Goal: Purchase product/service

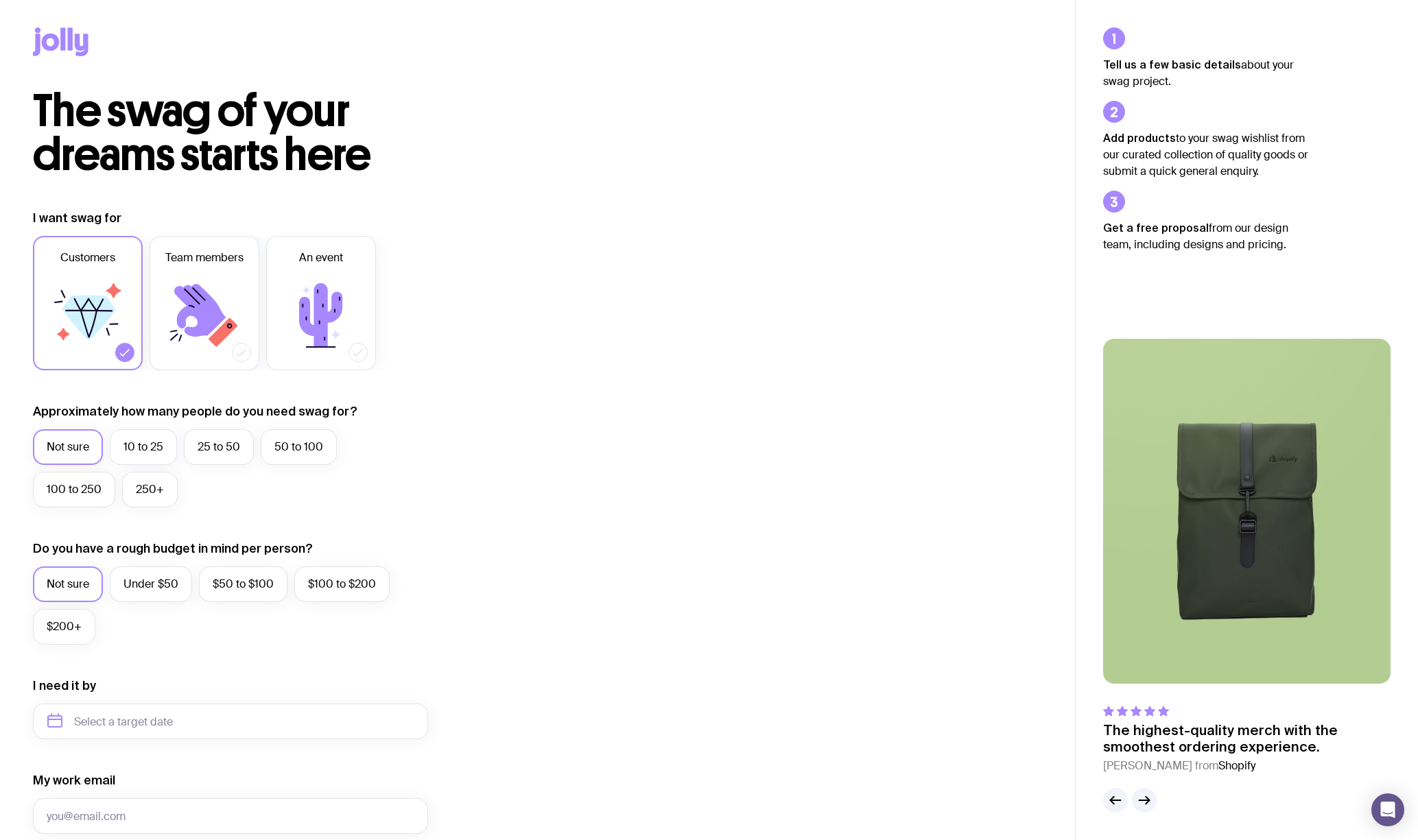
scroll to position [1, 0]
click at [214, 311] on icon at bounding box center [200, 310] width 52 height 53
click at [0, 0] on input "Team members" at bounding box center [0, 0] width 0 height 0
drag, startPoint x: 99, startPoint y: 290, endPoint x: 118, endPoint y: 279, distance: 22.0
click at [99, 290] on icon at bounding box center [88, 315] width 82 height 82
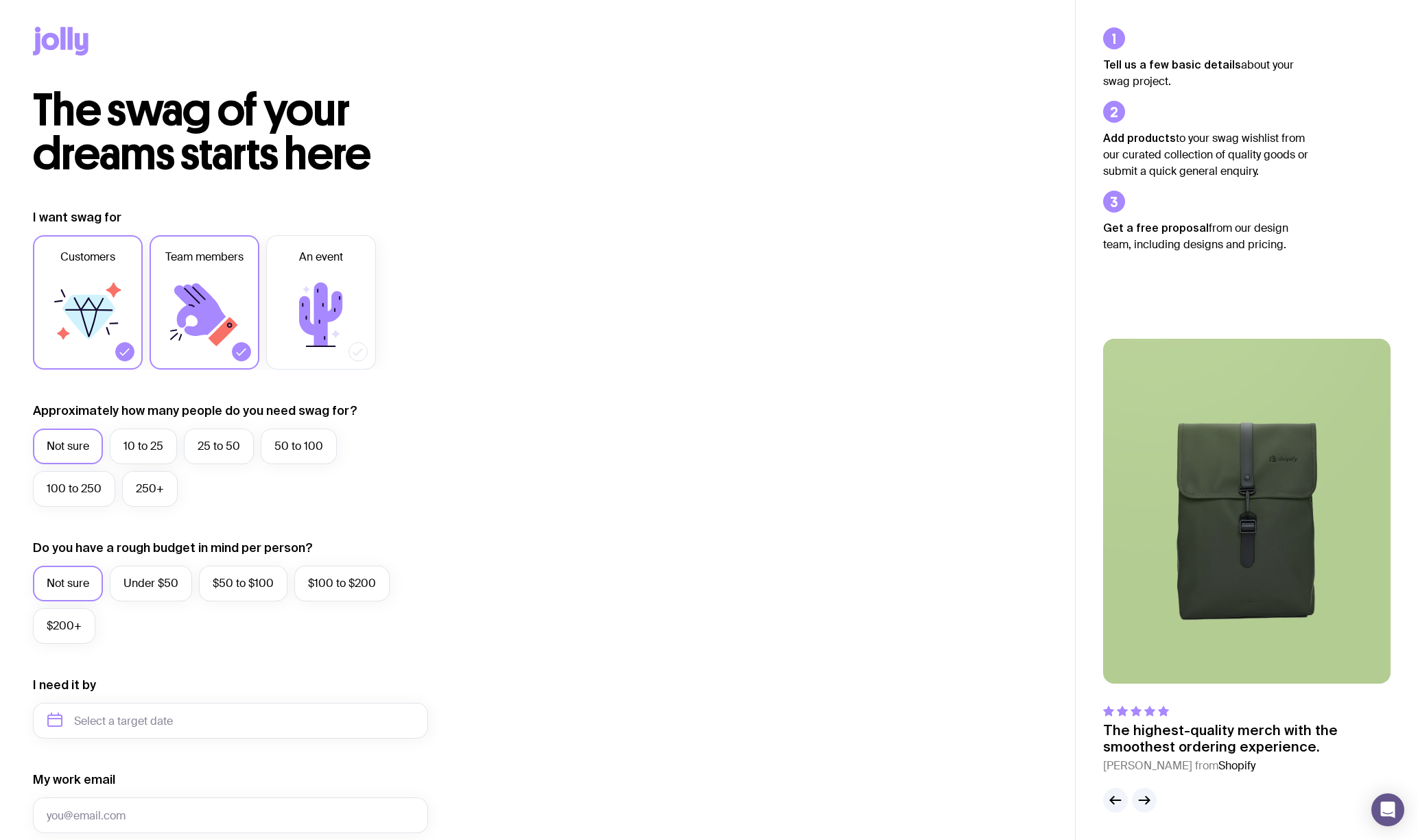
click at [0, 0] on input "Customers" at bounding box center [0, 0] width 0 height 0
click at [155, 445] on label "10 to 25" at bounding box center [144, 446] width 67 height 35
click at [0, 0] on input "10 to 25" at bounding box center [0, 0] width 0 height 0
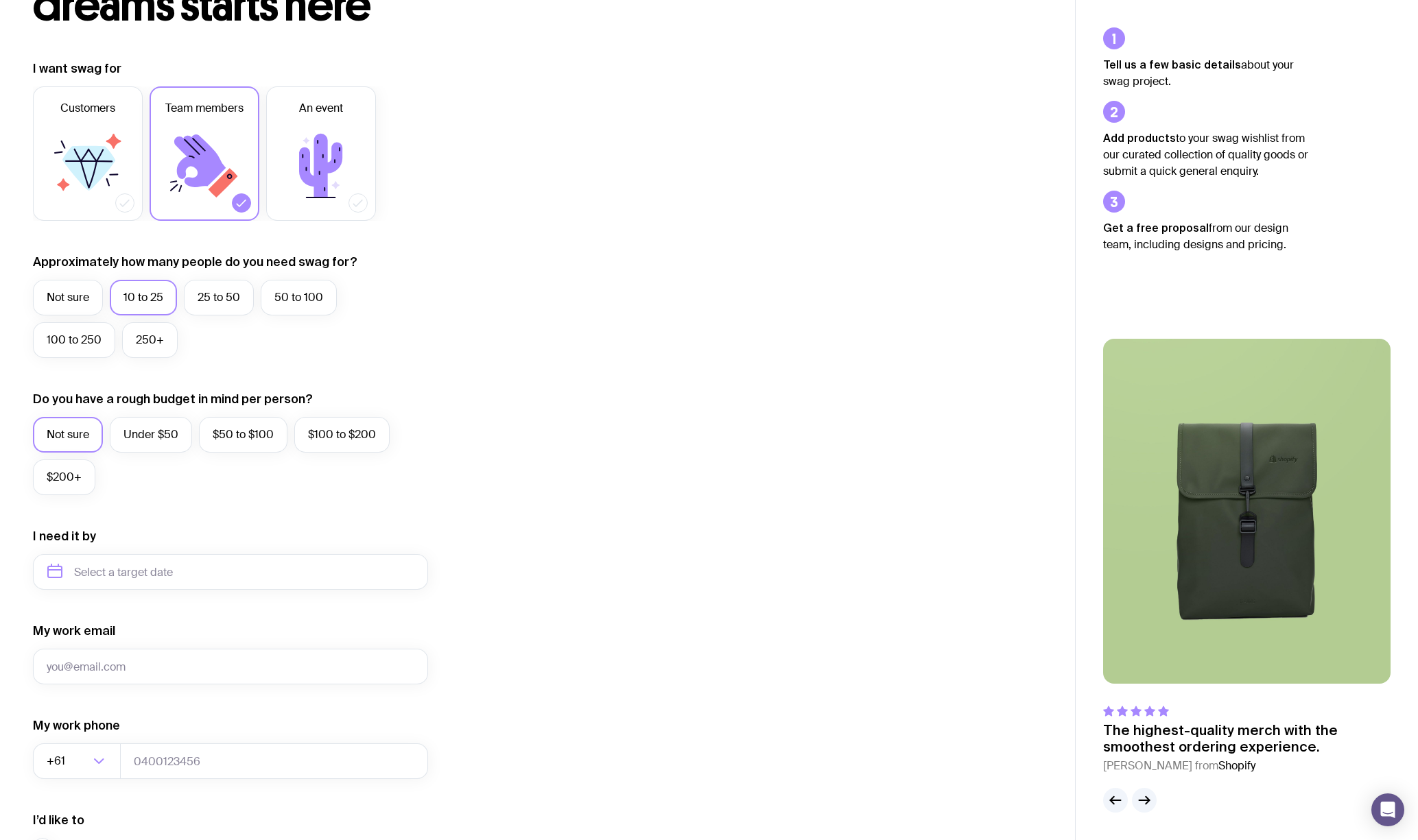
scroll to position [148, 0]
click at [164, 431] on label "Under $50" at bounding box center [151, 436] width 82 height 35
click at [0, 0] on input "Under $50" at bounding box center [0, 0] width 0 height 0
click at [186, 573] on input "text" at bounding box center [230, 573] width 395 height 35
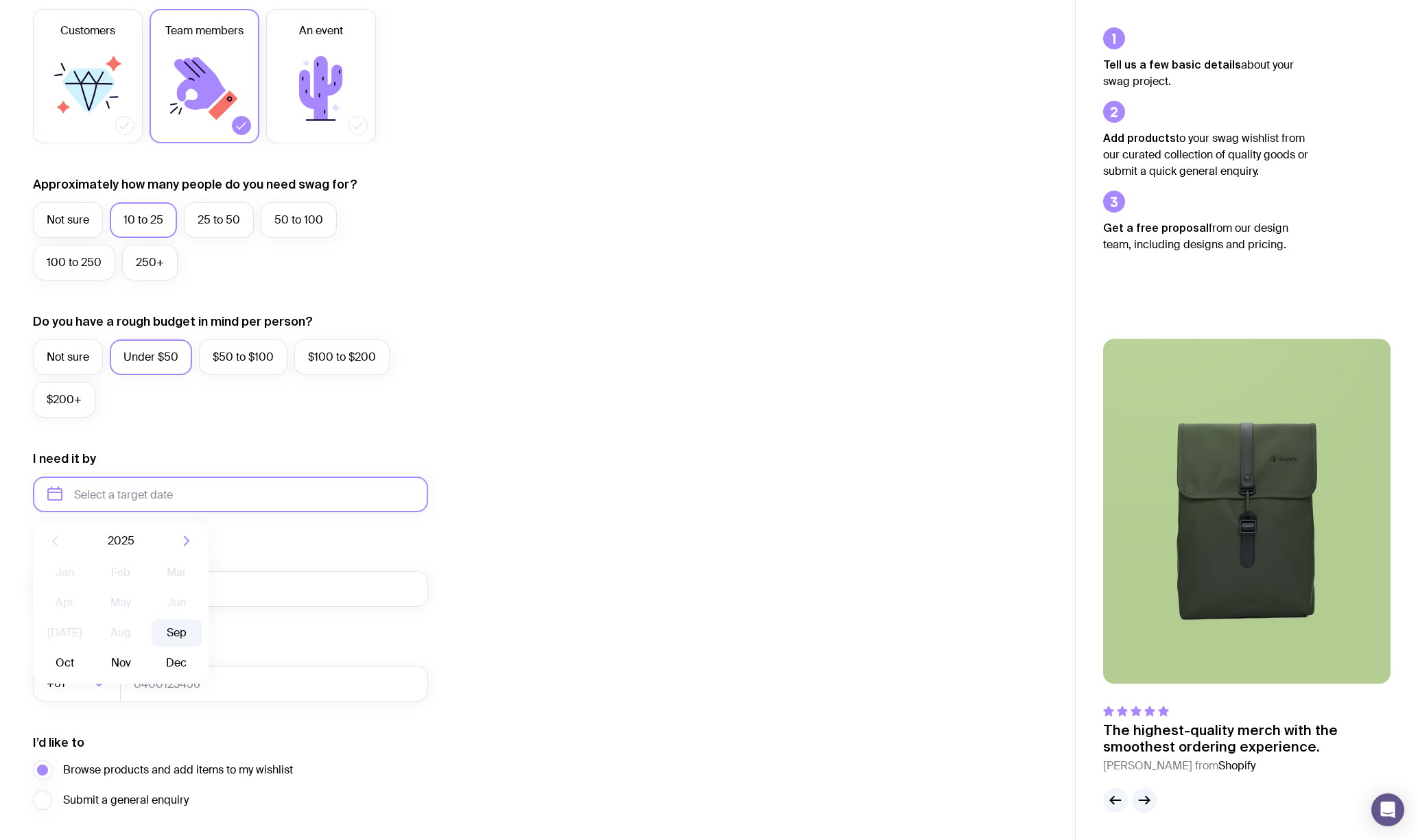
scroll to position [228, 0]
click at [90, 649] on button "Sep" at bounding box center [64, 662] width 50 height 27
type input "[DATE]"
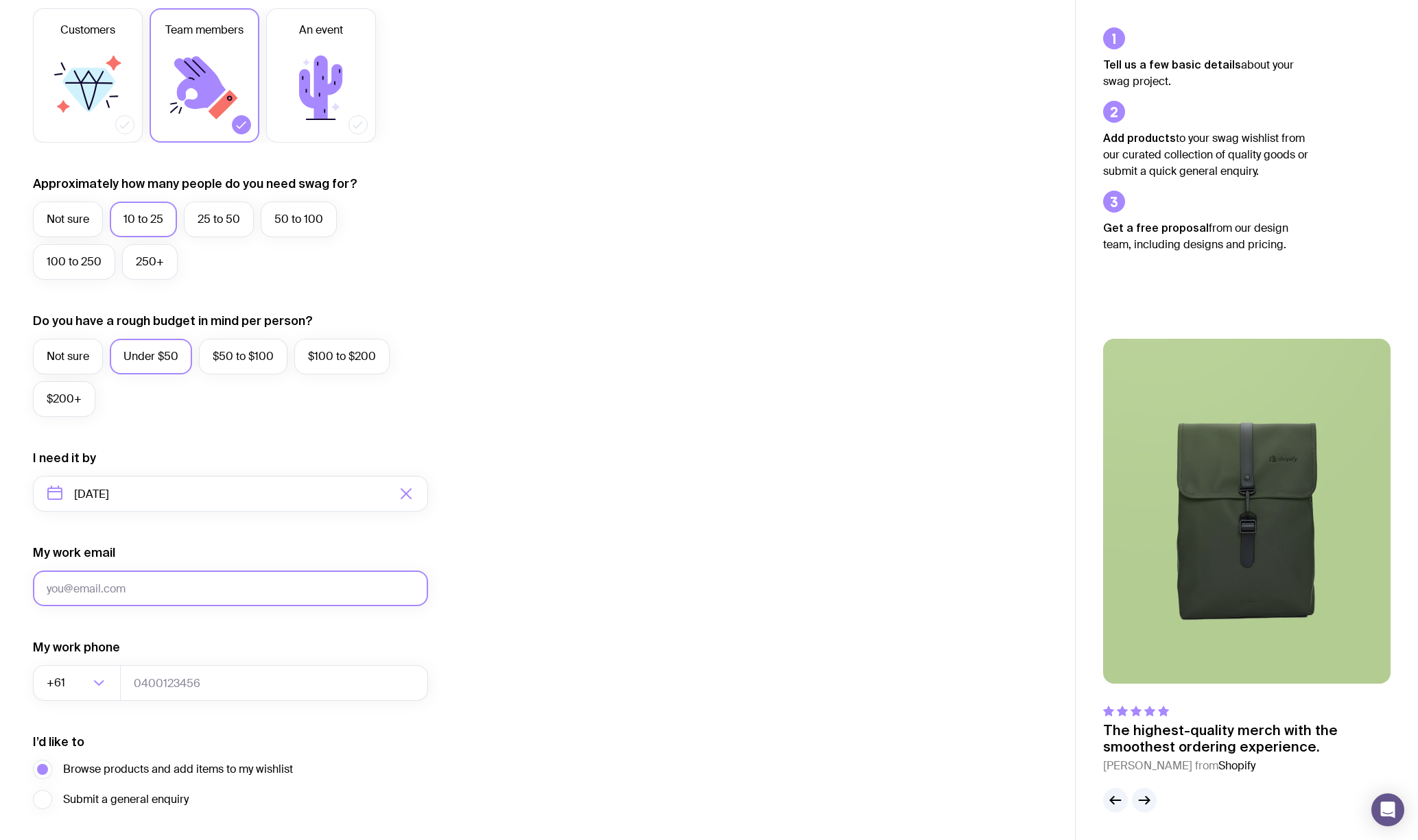
click at [193, 588] on input "My work email" at bounding box center [230, 588] width 395 height 35
type input "[PERSON_NAME][EMAIL_ADDRESS][PERSON_NAME][DOMAIN_NAME]"
click at [505, 631] on div "I want swag for Customers Team members An event Approximately how many people d…" at bounding box center [538, 430] width 1009 height 896
click at [256, 686] on input "tel" at bounding box center [274, 683] width 308 height 35
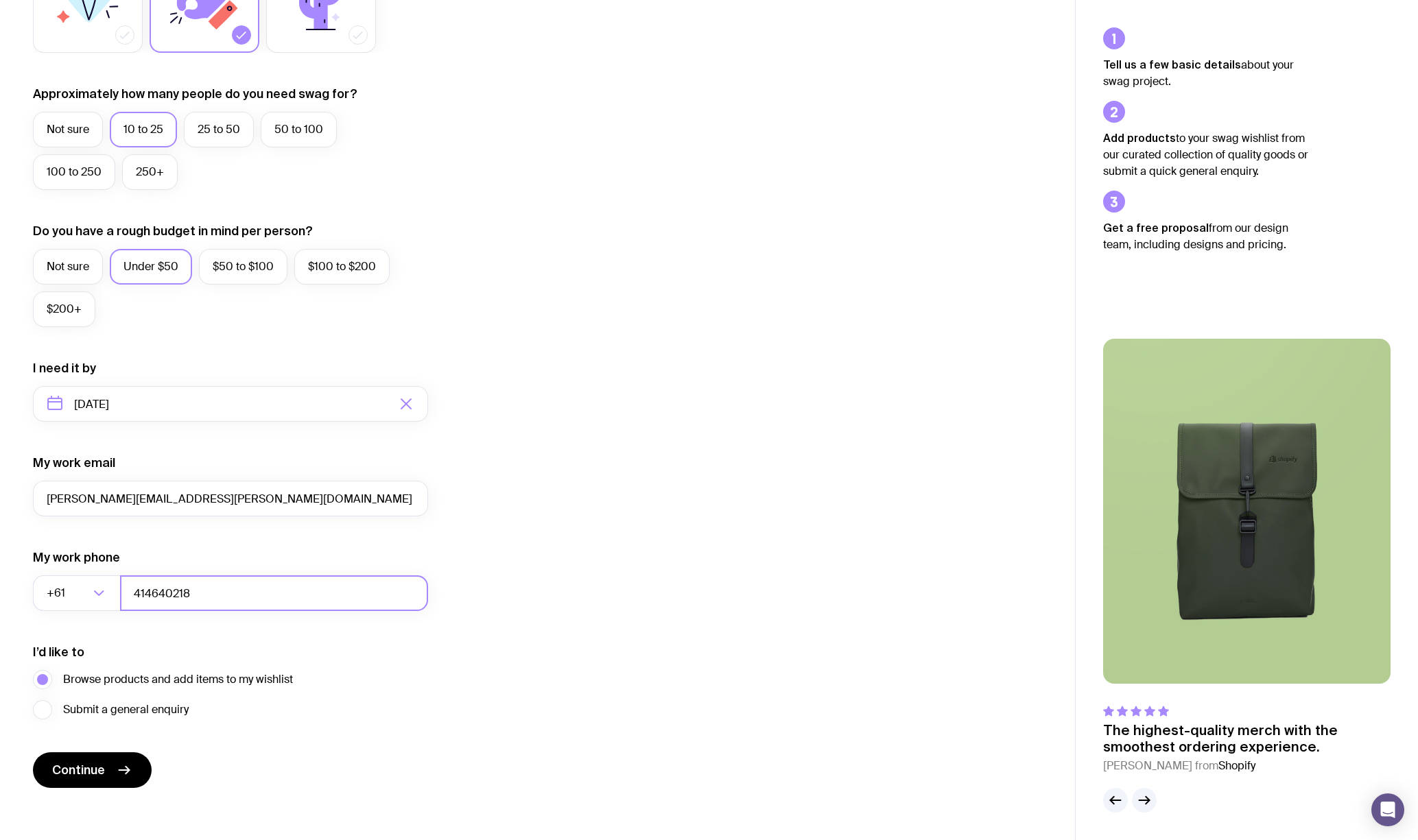
scroll to position [325, 0]
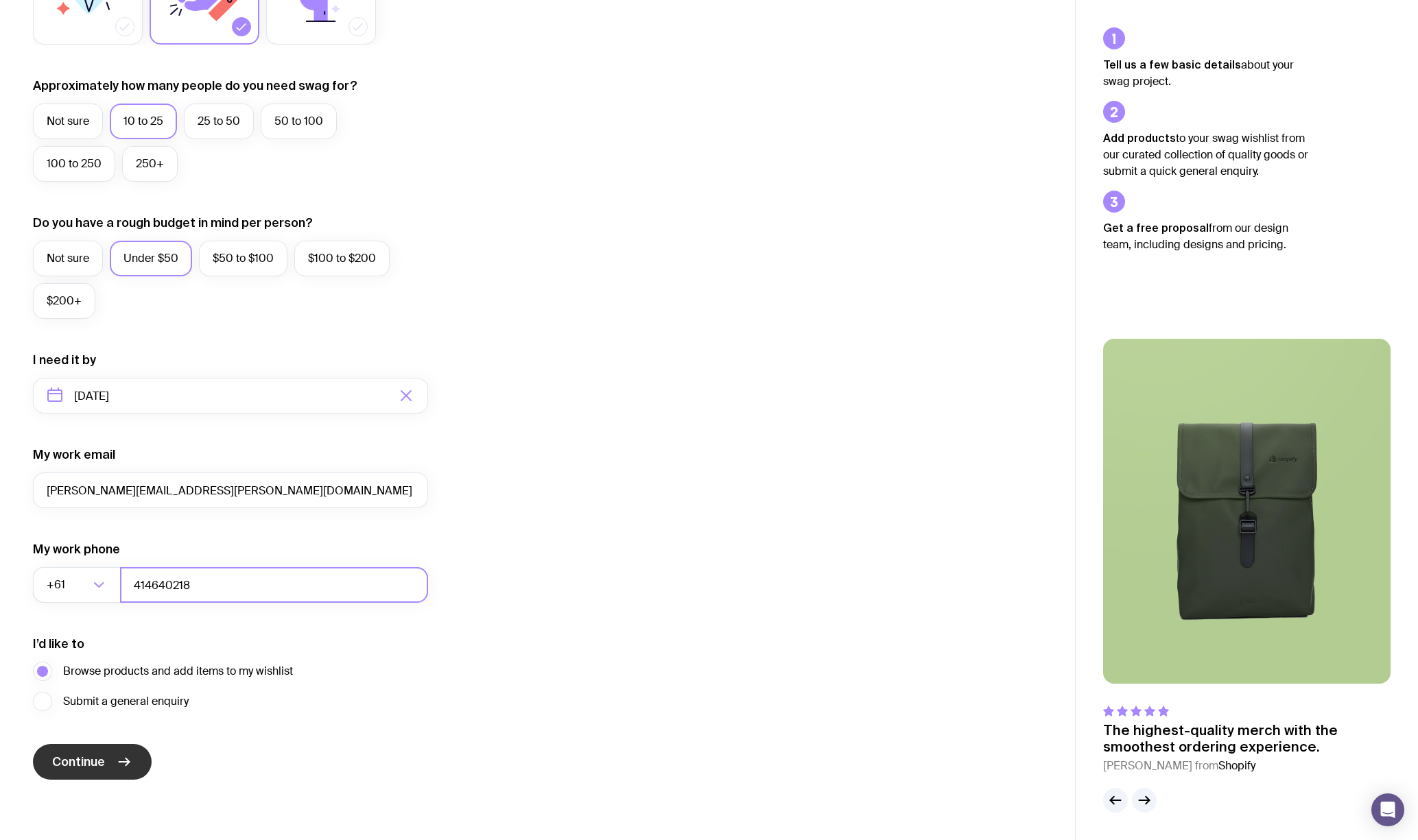
type input "414640218"
click at [90, 763] on span "Continue" at bounding box center [78, 762] width 53 height 16
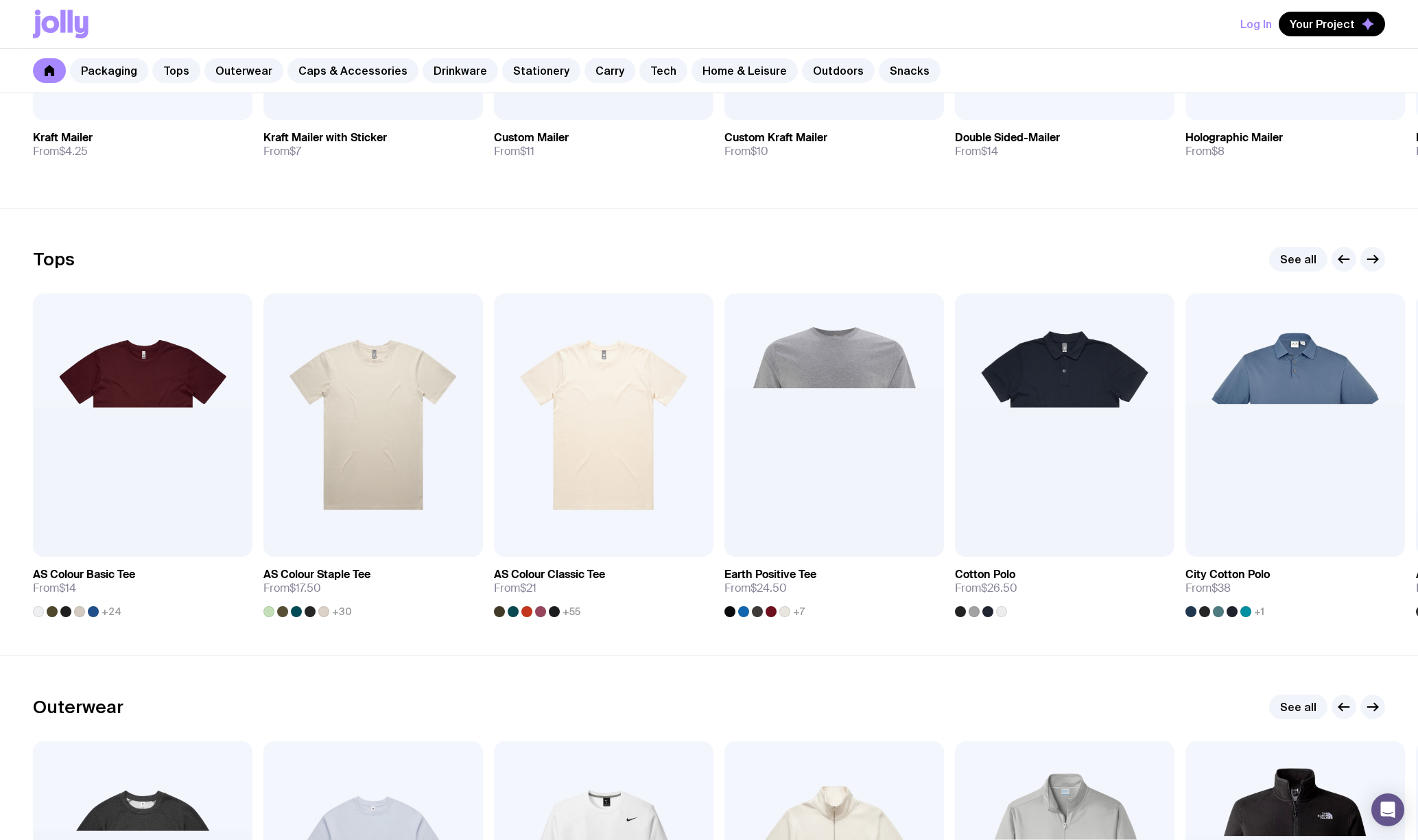
scroll to position [521, 0]
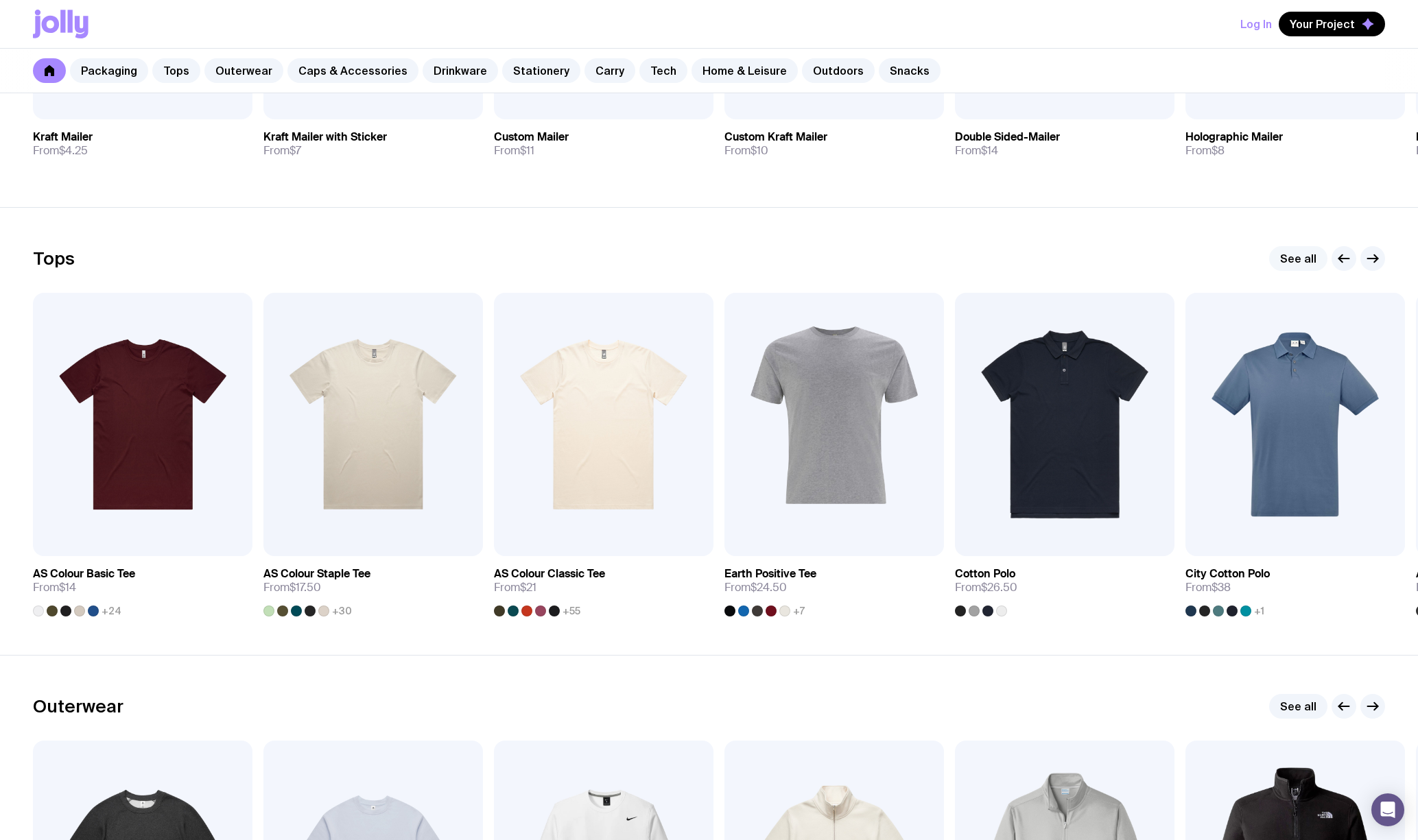
click at [1290, 260] on link "See all" at bounding box center [1298, 259] width 58 height 25
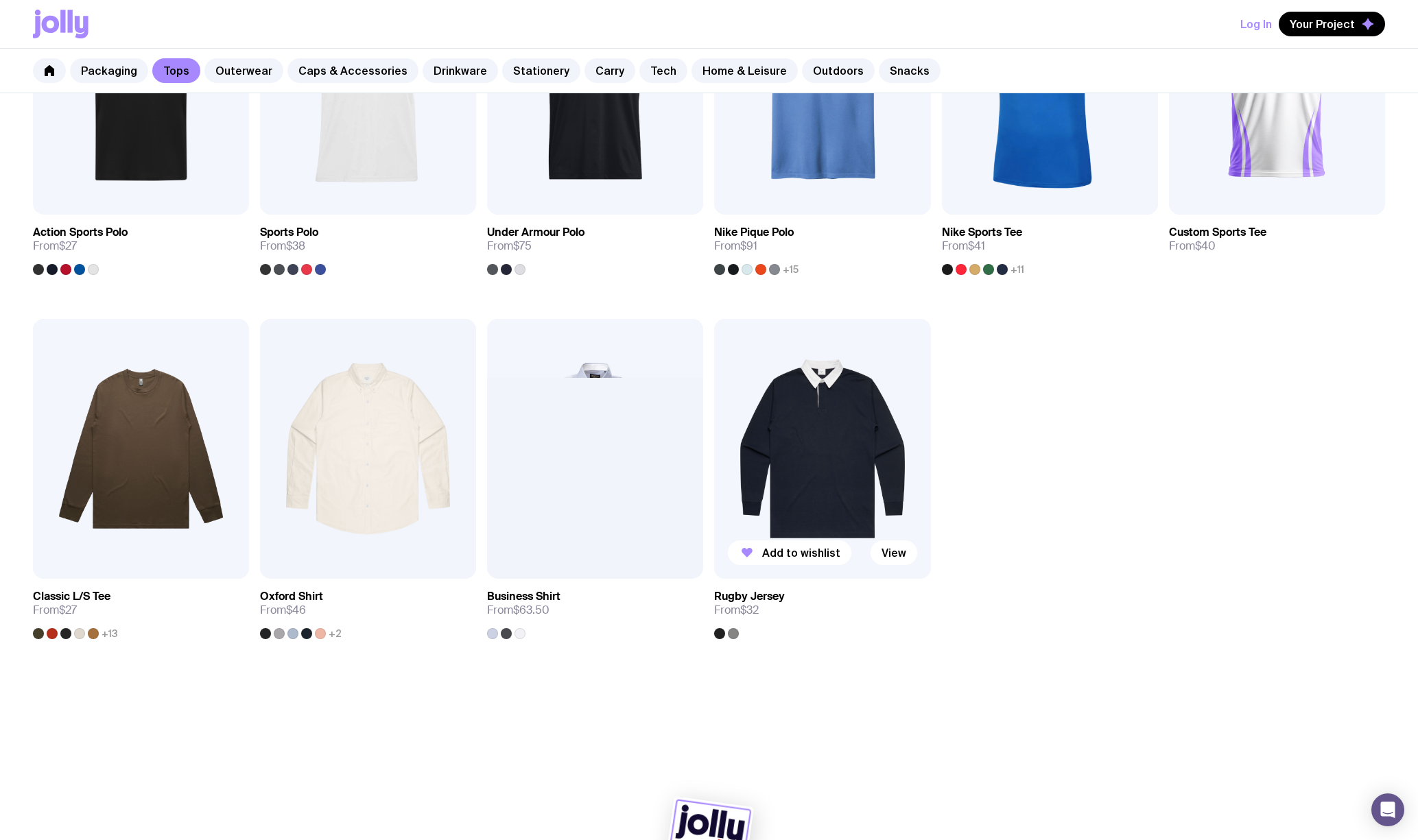
scroll to position [777, 0]
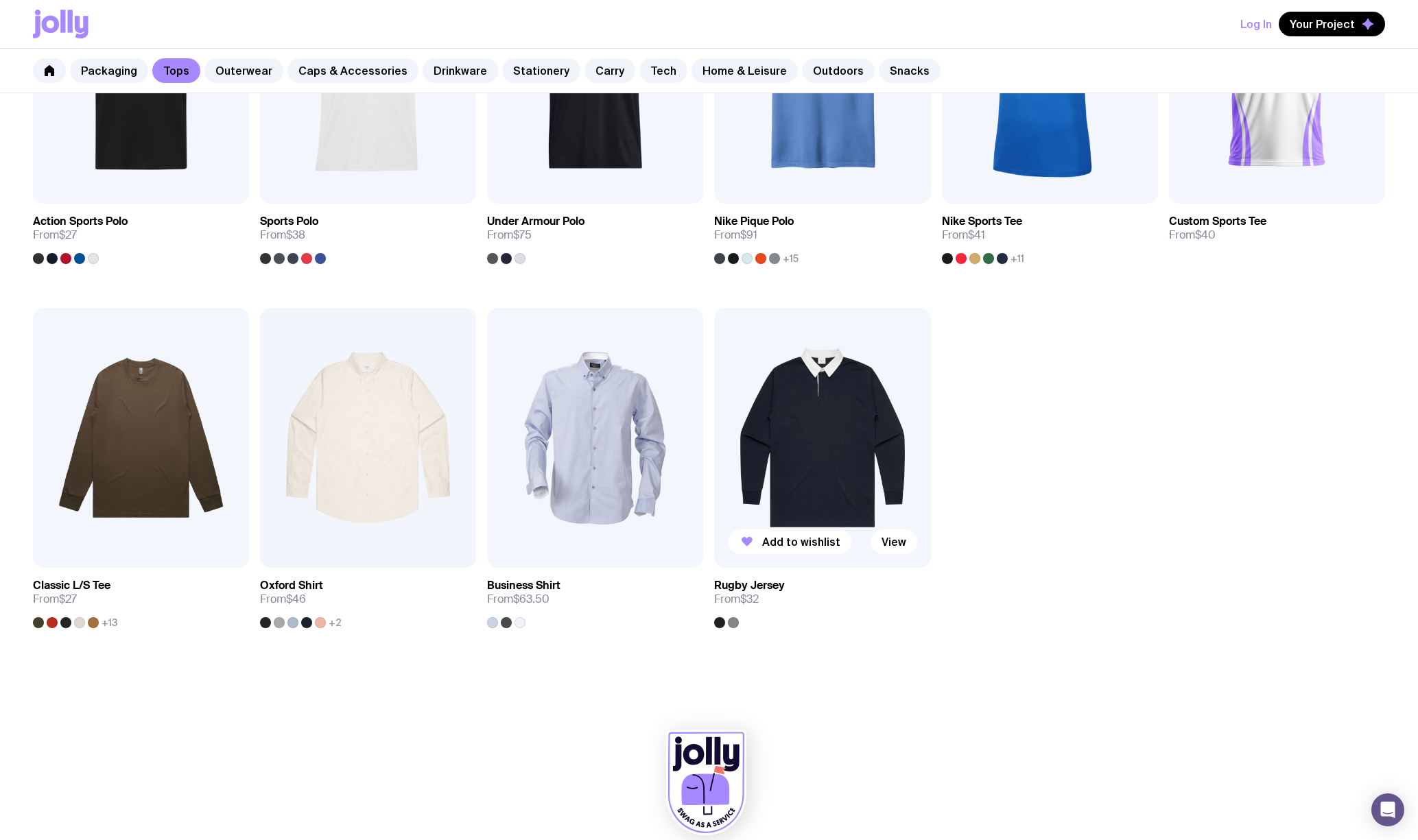
click at [811, 427] on img at bounding box center [822, 438] width 216 height 260
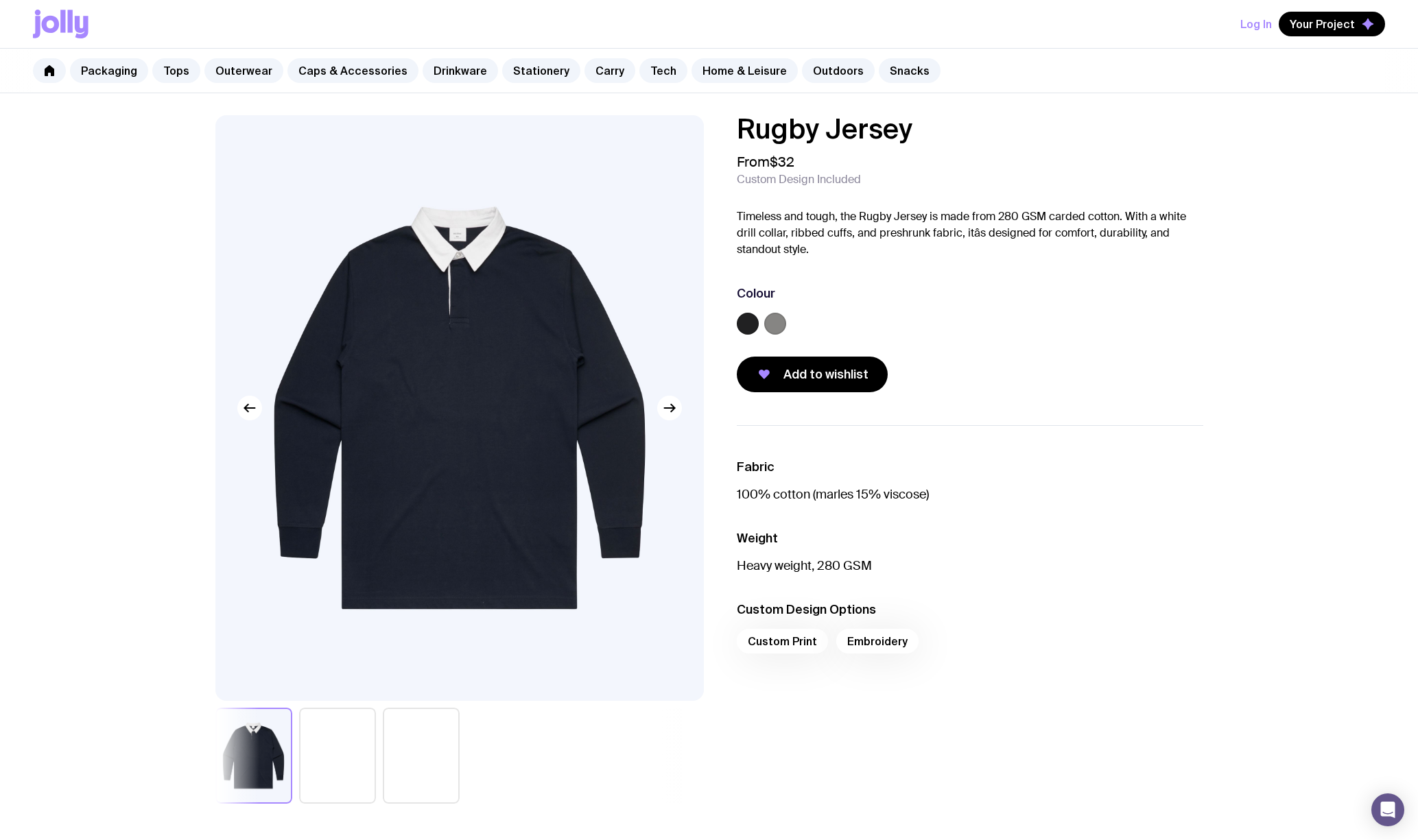
scroll to position [1, 0]
click at [751, 321] on label at bounding box center [747, 323] width 22 height 22
click at [0, 0] on input "radio" at bounding box center [0, 0] width 0 height 0
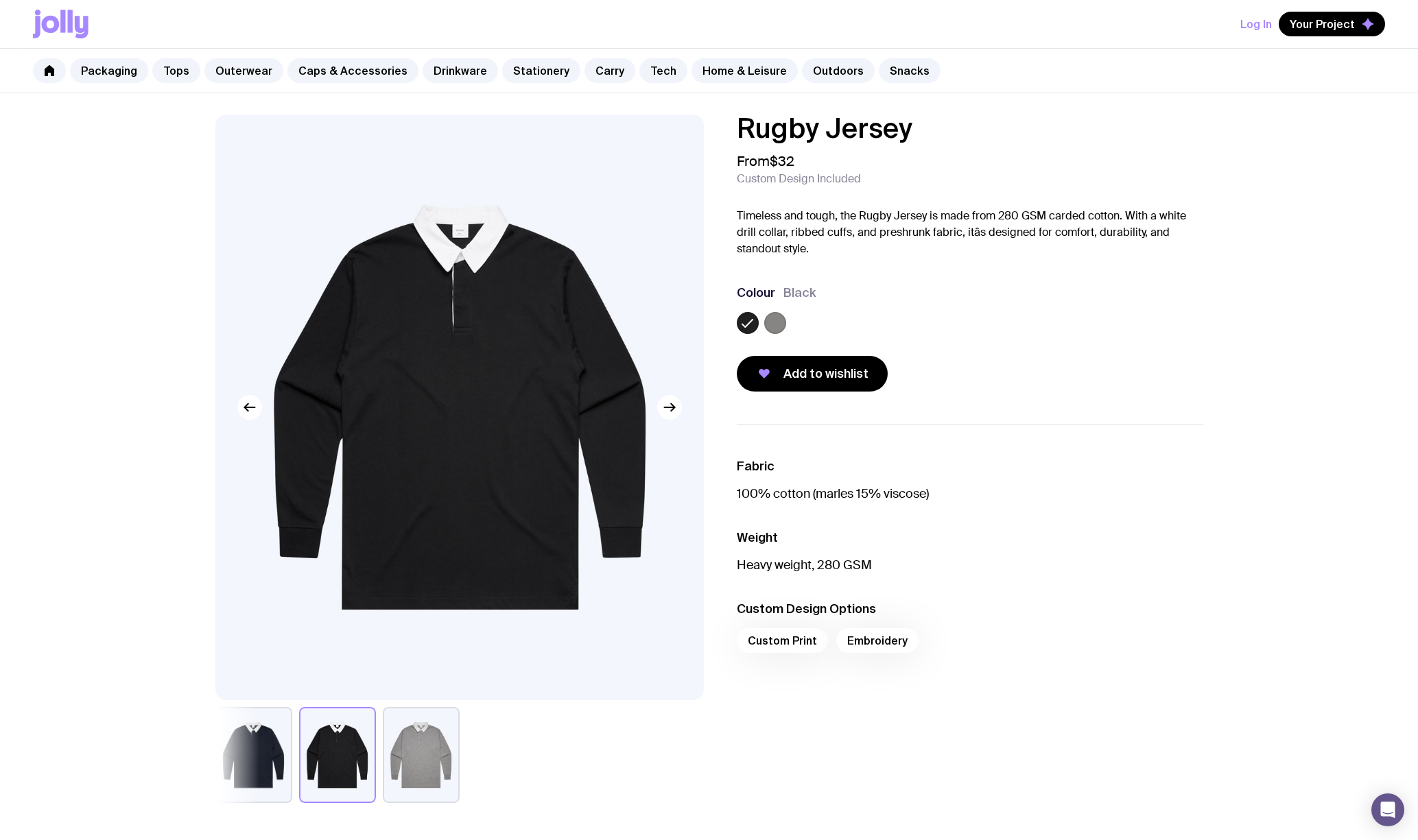
click at [771, 324] on label at bounding box center [775, 323] width 22 height 22
click at [0, 0] on input "radio" at bounding box center [0, 0] width 0 height 0
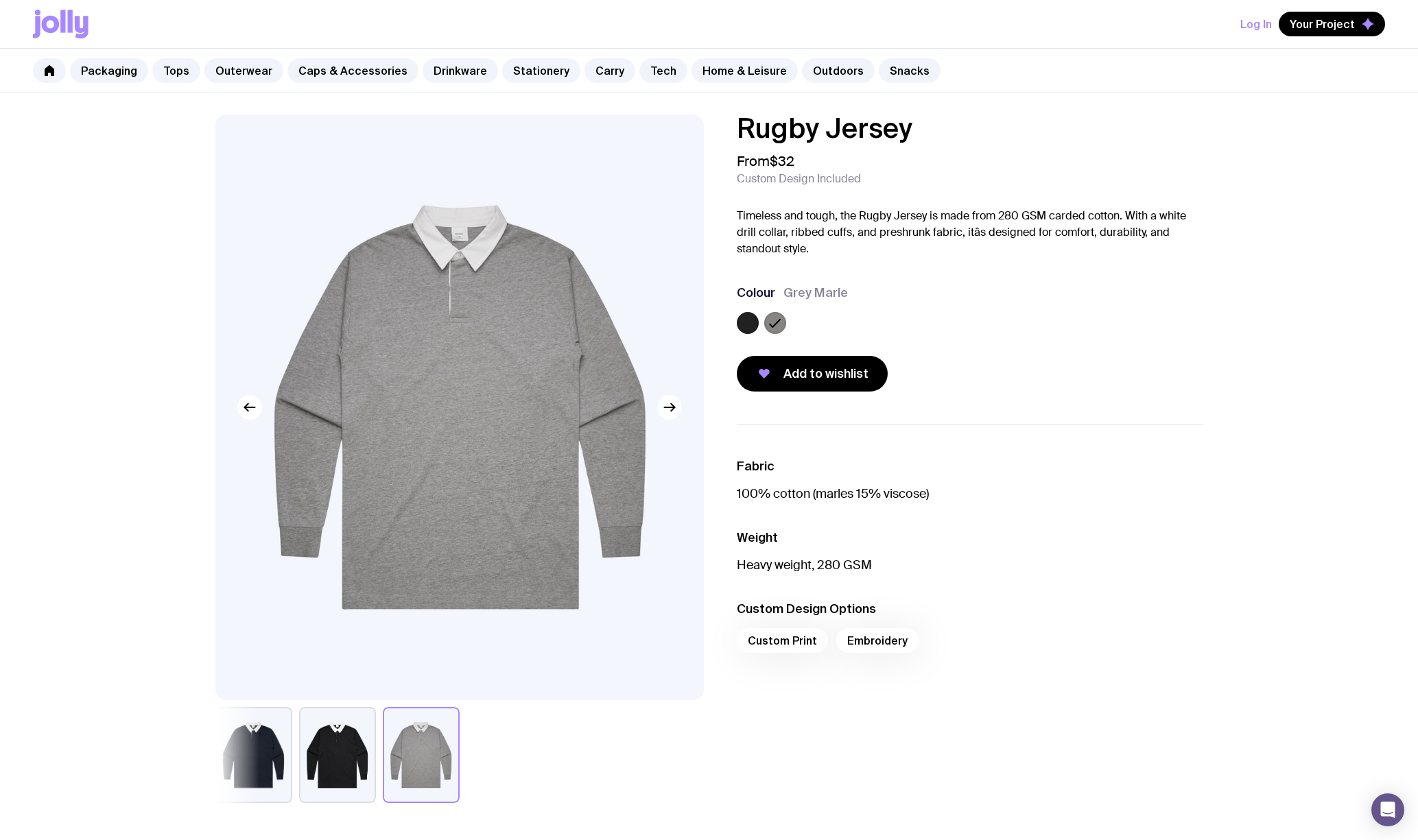
click at [737, 325] on label at bounding box center [747, 323] width 22 height 22
click at [0, 0] on input "radio" at bounding box center [0, 0] width 0 height 0
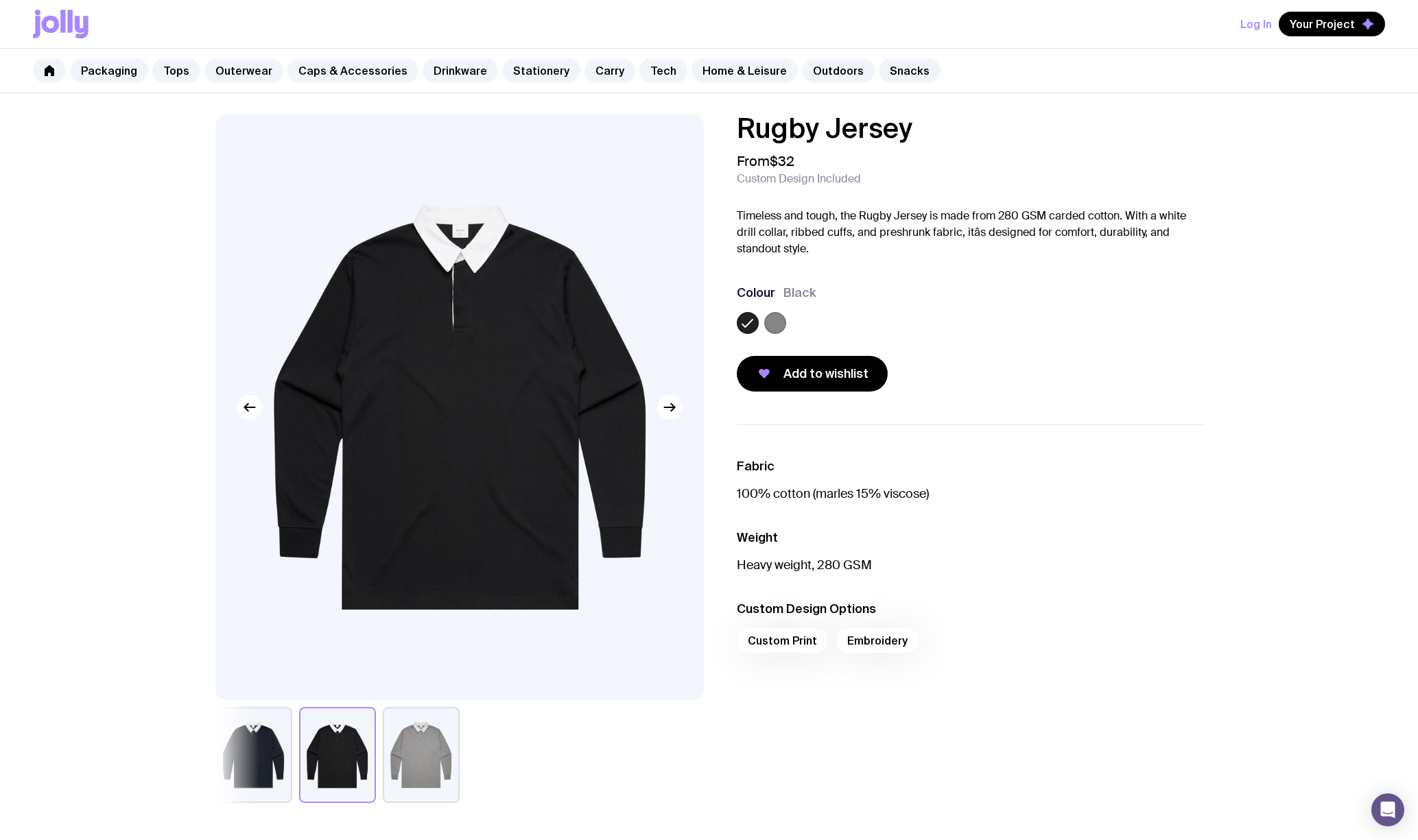
scroll to position [639, 0]
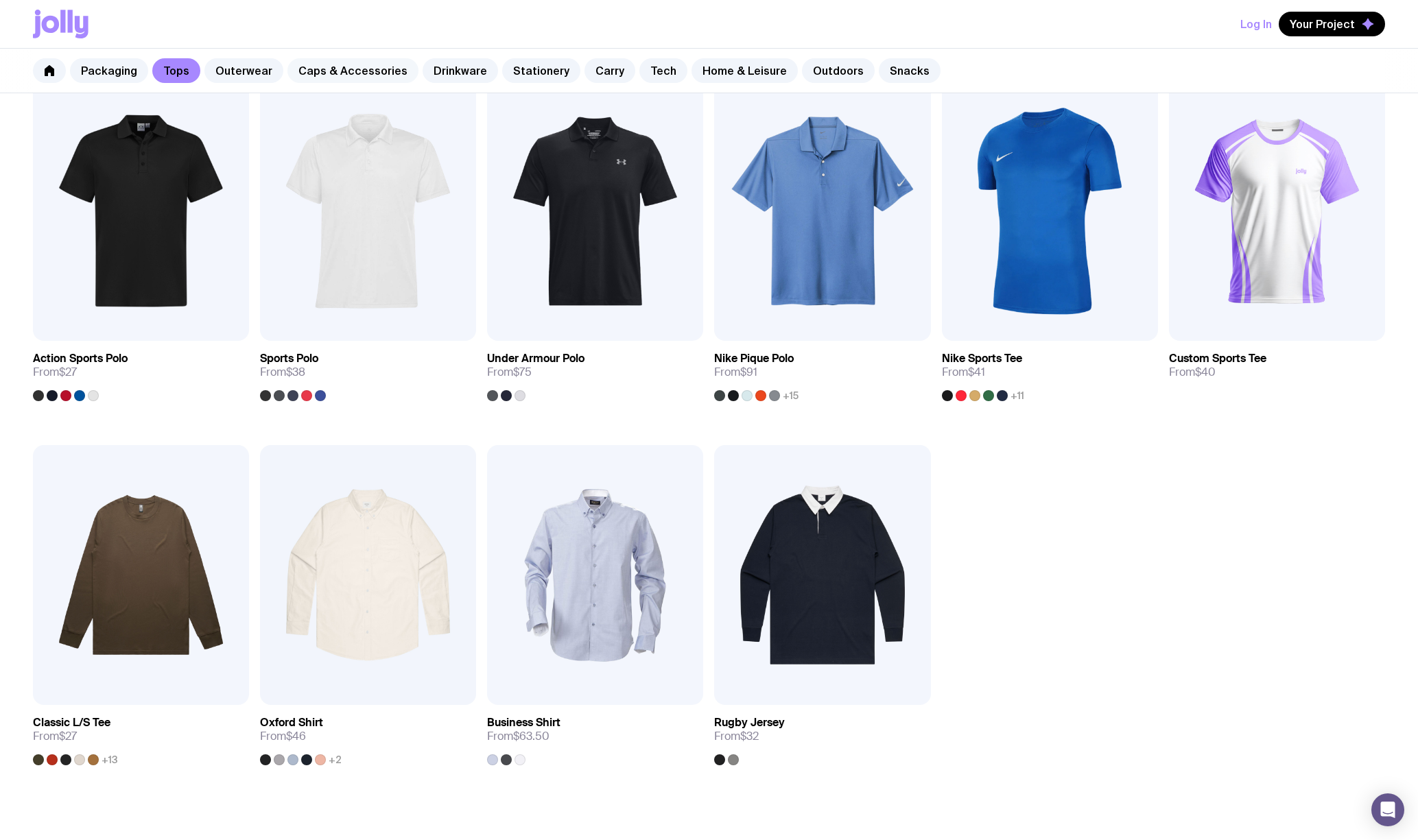
click at [330, 67] on link "Caps & Accessories" at bounding box center [353, 71] width 131 height 25
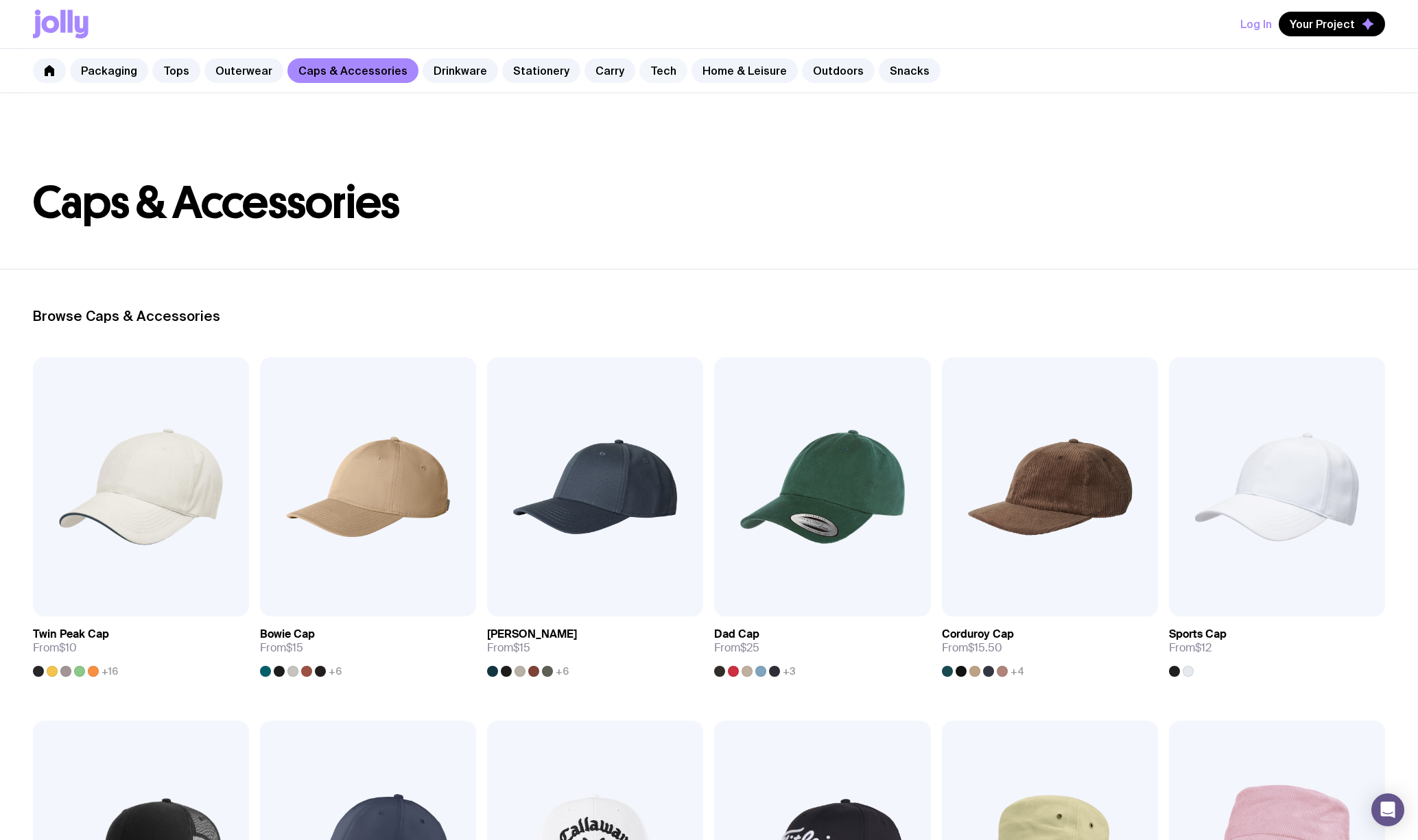
click at [640, 75] on link "Tech" at bounding box center [663, 71] width 48 height 25
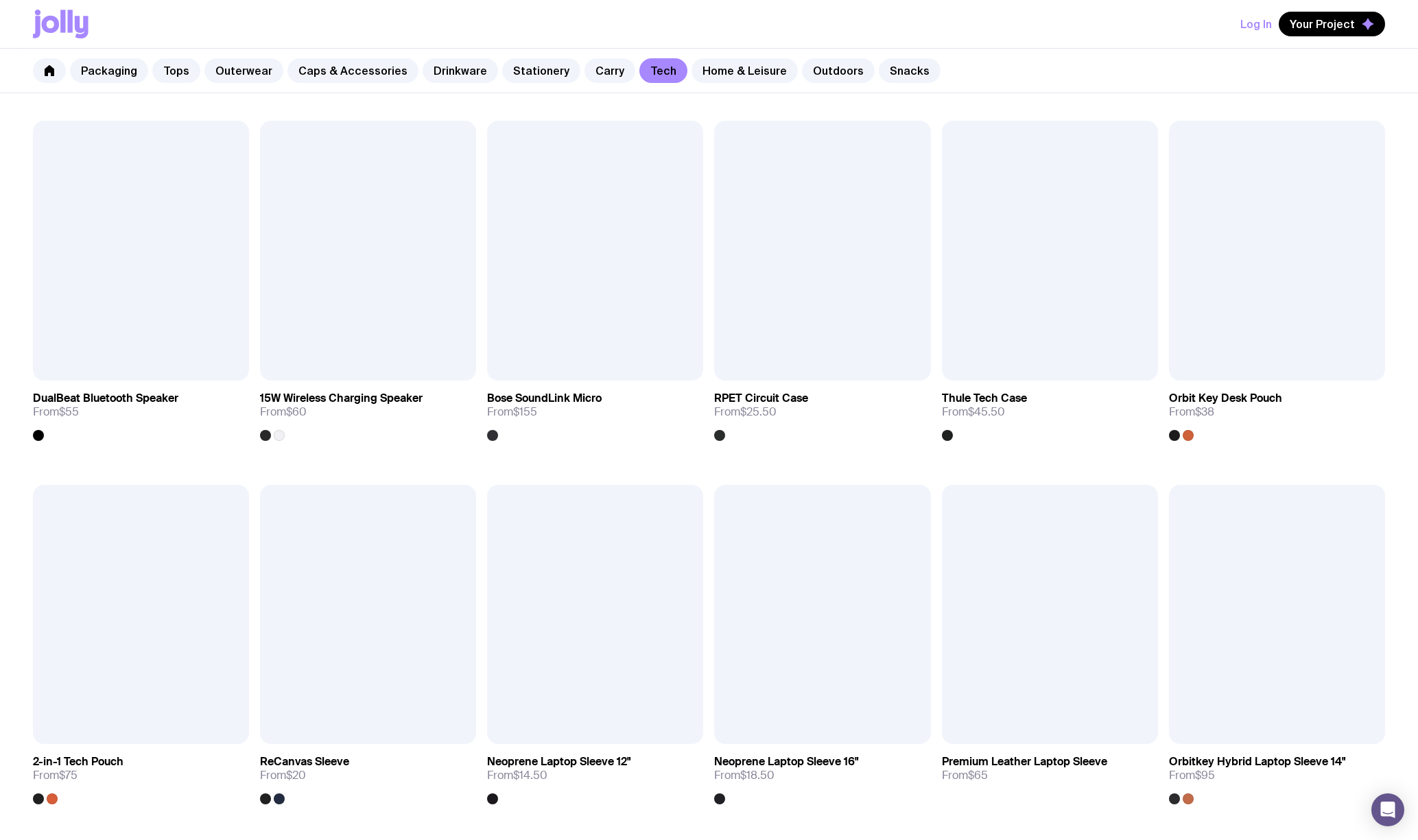
scroll to position [948, 0]
